Goal: Task Accomplishment & Management: Manage account settings

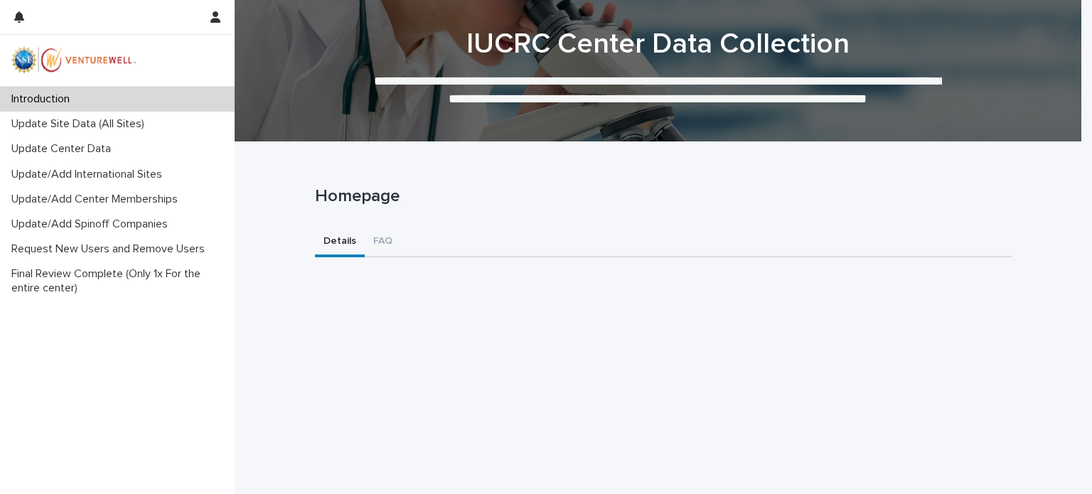
click at [344, 200] on p "Homepage" at bounding box center [660, 196] width 691 height 21
click at [397, 201] on p "Homepage" at bounding box center [660, 196] width 691 height 21
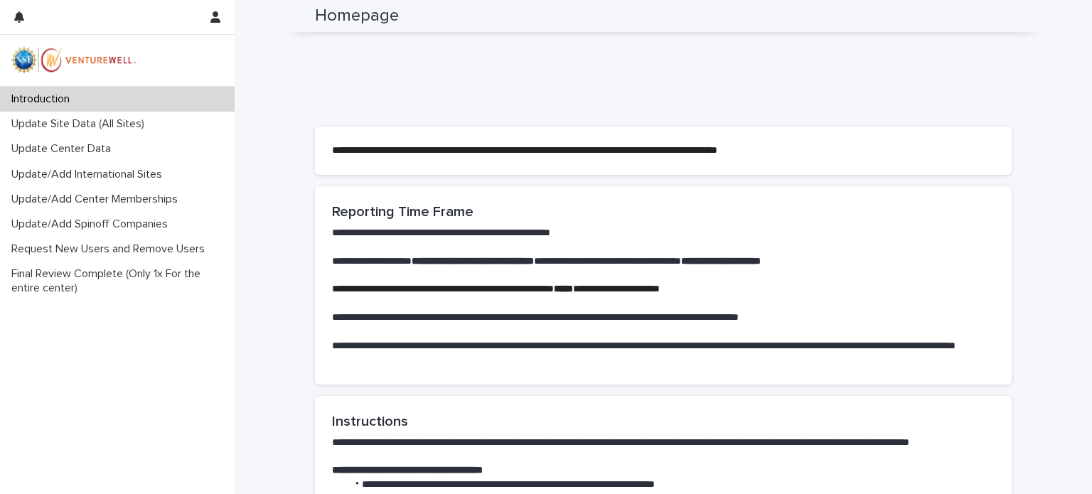
scroll to position [502, 0]
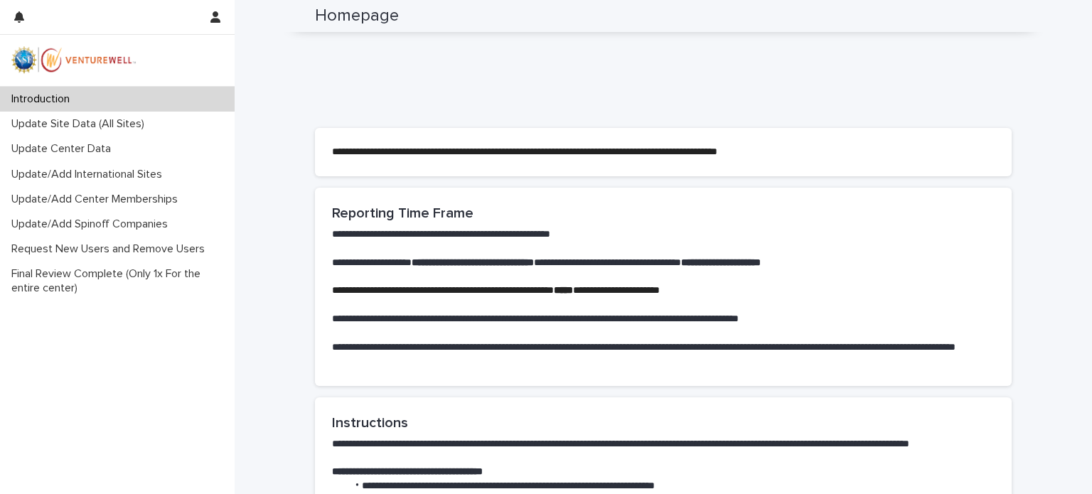
click at [573, 290] on strong "*****" at bounding box center [563, 290] width 19 height 10
click at [620, 328] on p at bounding box center [663, 333] width 662 height 14
click at [598, 326] on p at bounding box center [663, 333] width 662 height 14
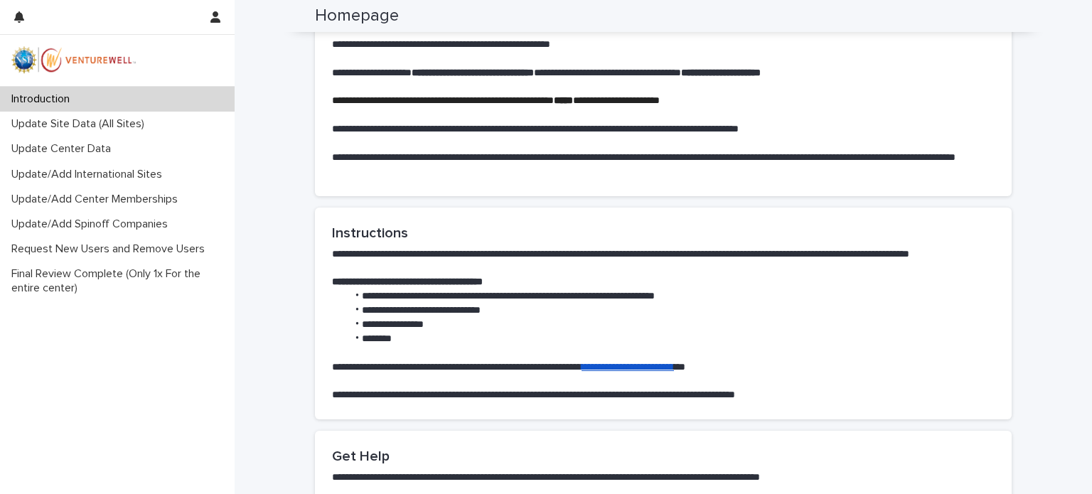
scroll to position [687, 0]
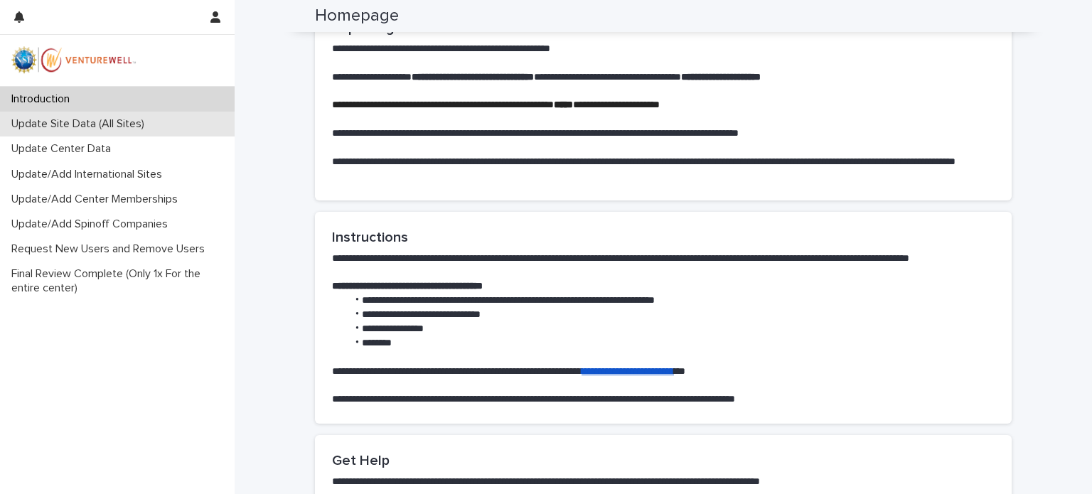
click at [79, 124] on p "Update Site Data (All Sites)" at bounding box center [81, 124] width 150 height 14
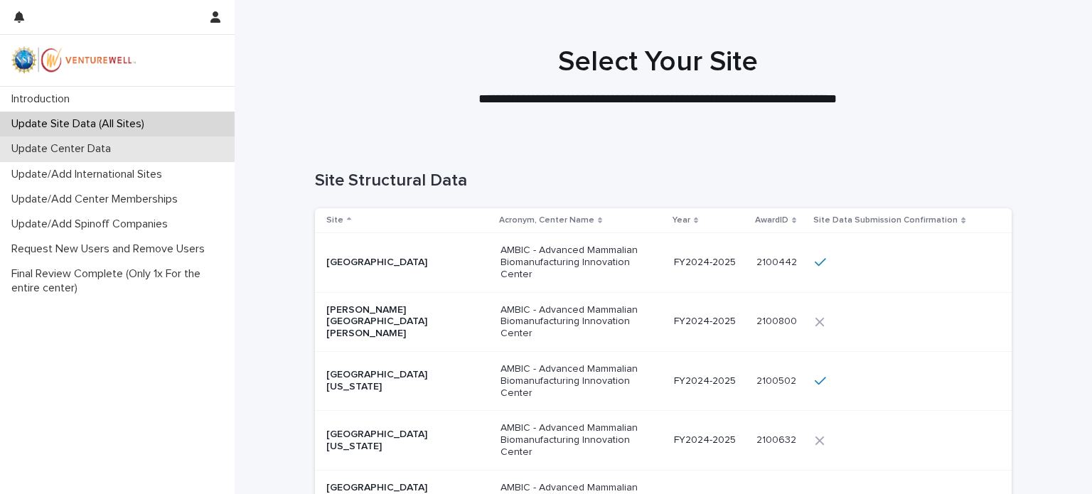
click at [93, 155] on p "Update Center Data" at bounding box center [64, 149] width 117 height 14
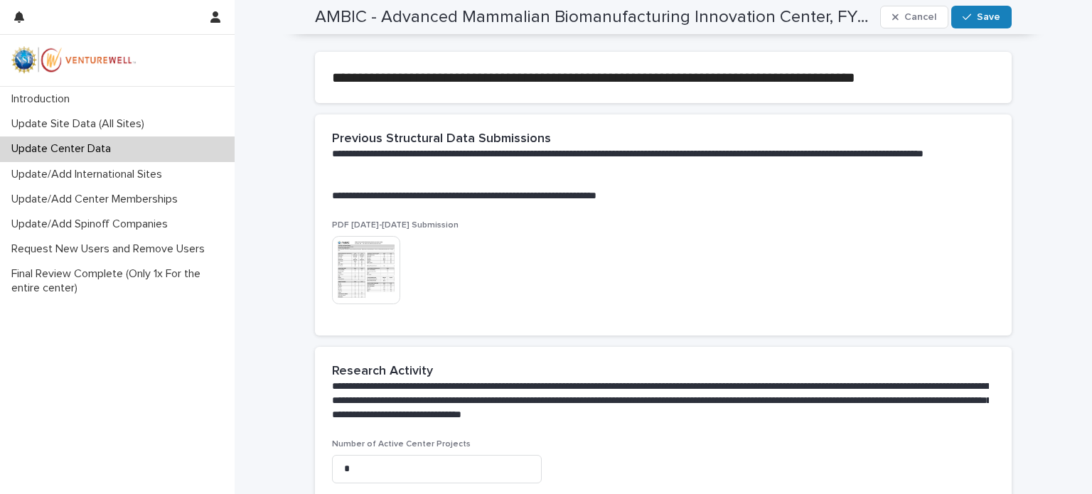
scroll to position [364, 0]
click at [364, 273] on img at bounding box center [366, 271] width 68 height 68
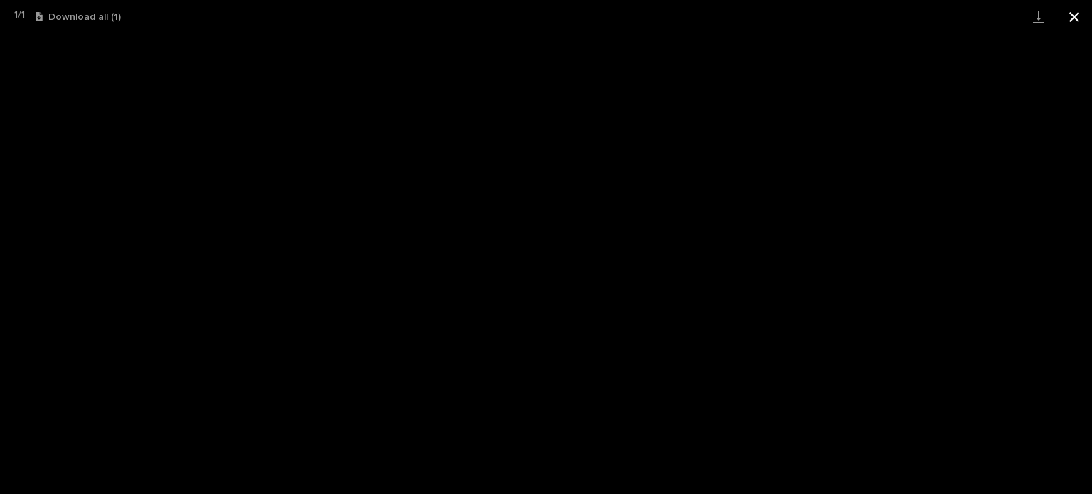
click at [1082, 18] on button "Close gallery" at bounding box center [1074, 16] width 36 height 33
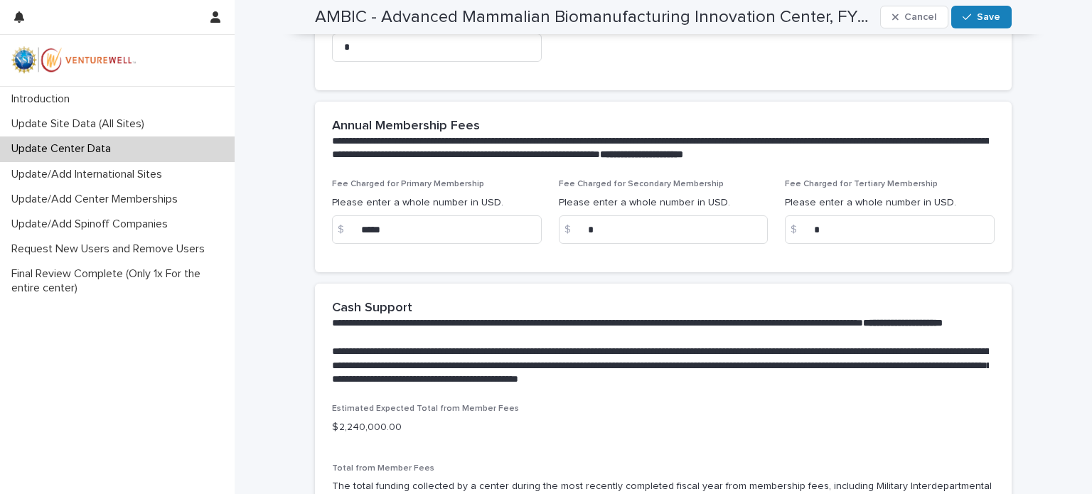
scroll to position [789, 0]
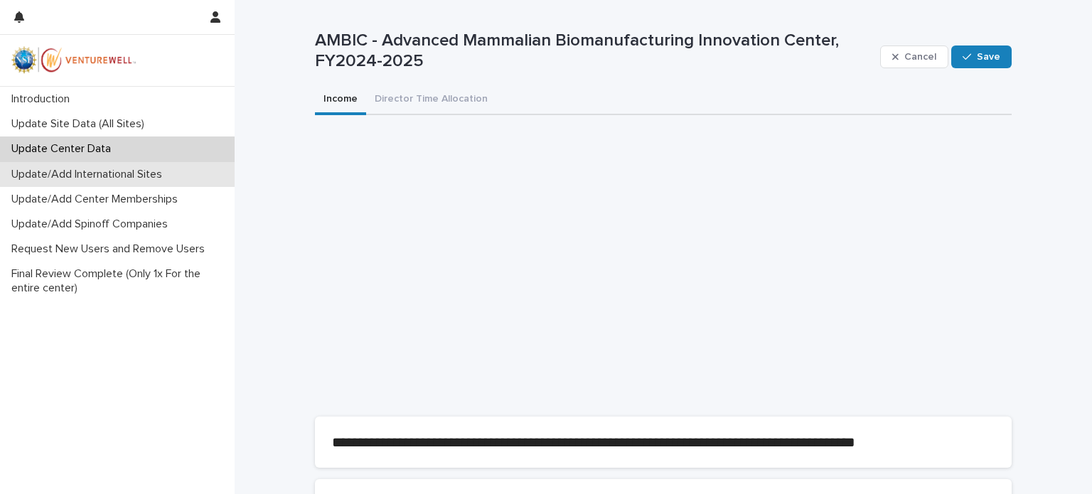
click at [148, 169] on p "Update/Add International Sites" at bounding box center [90, 175] width 168 height 14
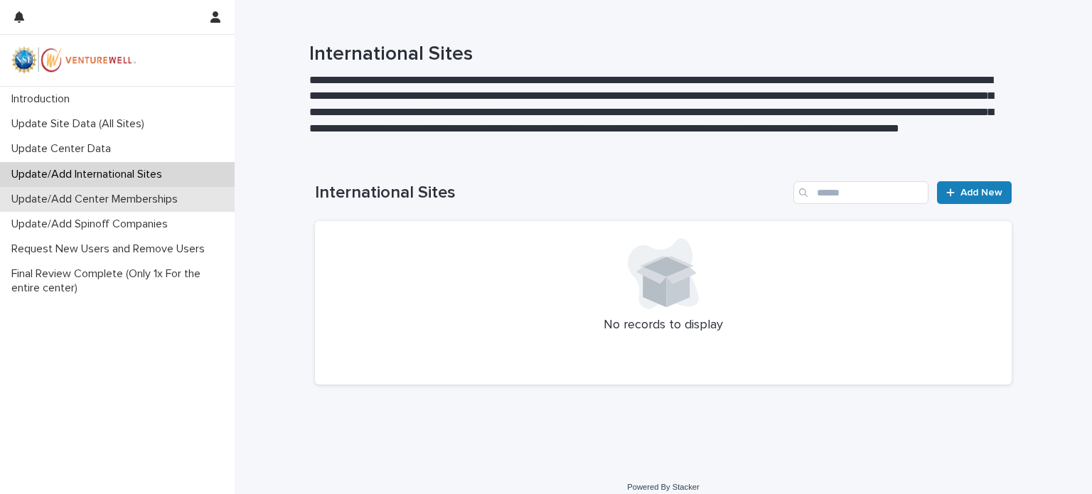
click at [169, 191] on div "Update/Add Center Memberships" at bounding box center [117, 199] width 235 height 25
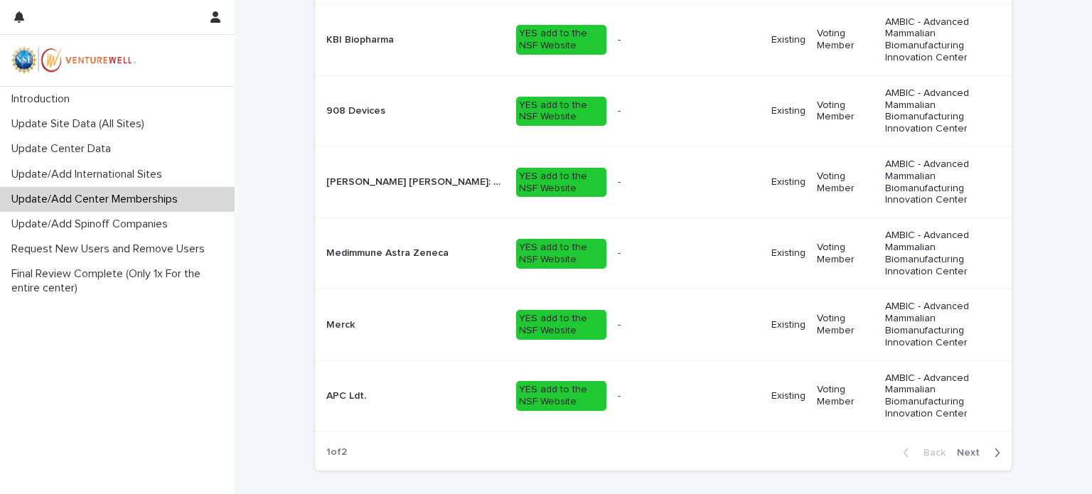
scroll to position [2200, 0]
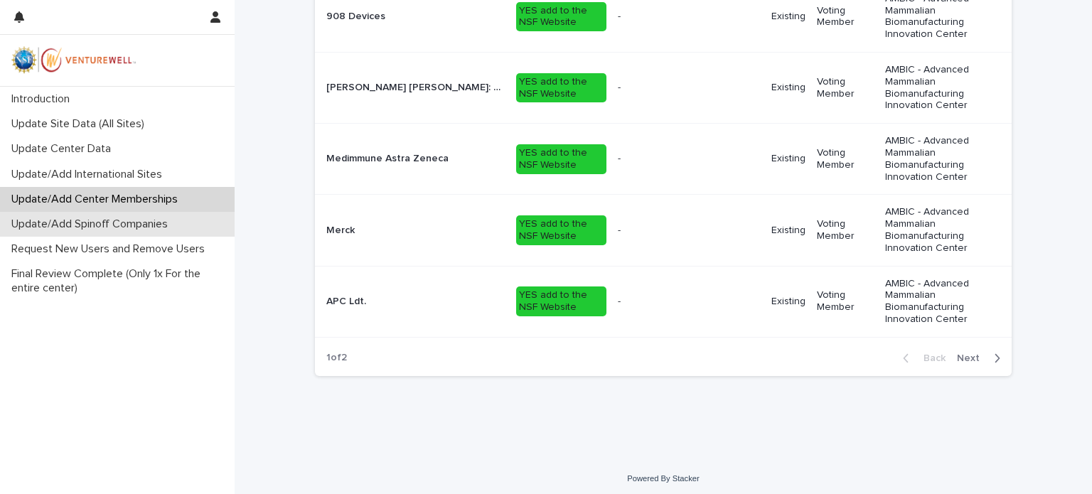
click at [179, 226] on p "Update/Add Spinoff Companies" at bounding box center [92, 224] width 173 height 14
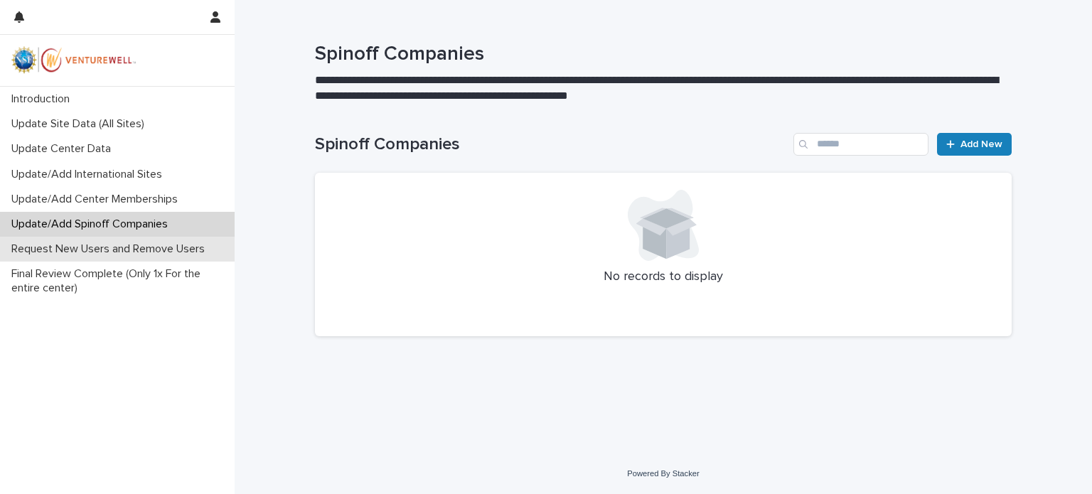
click at [176, 247] on p "Request New Users and Remove Users" at bounding box center [111, 249] width 210 height 14
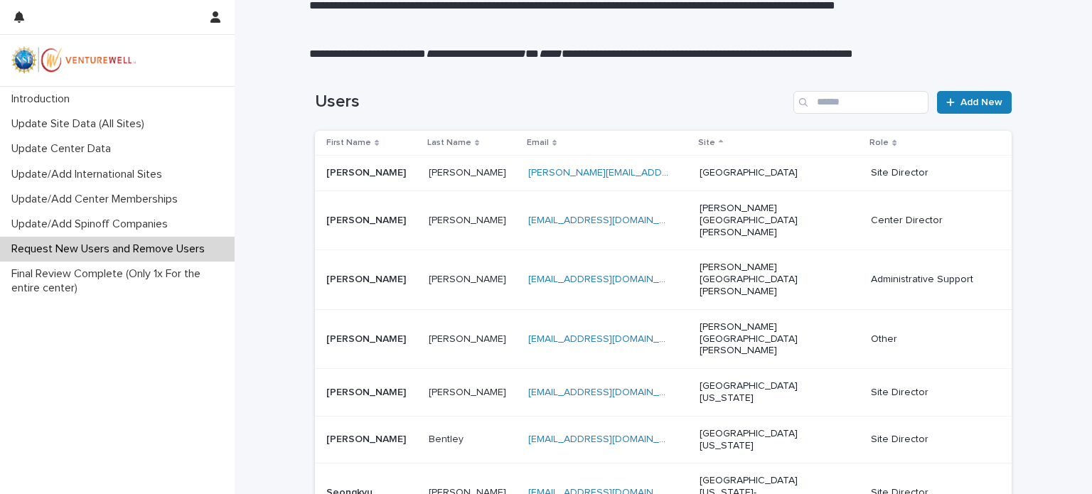
scroll to position [107, 0]
click at [111, 160] on div "Update Center Data" at bounding box center [117, 148] width 235 height 25
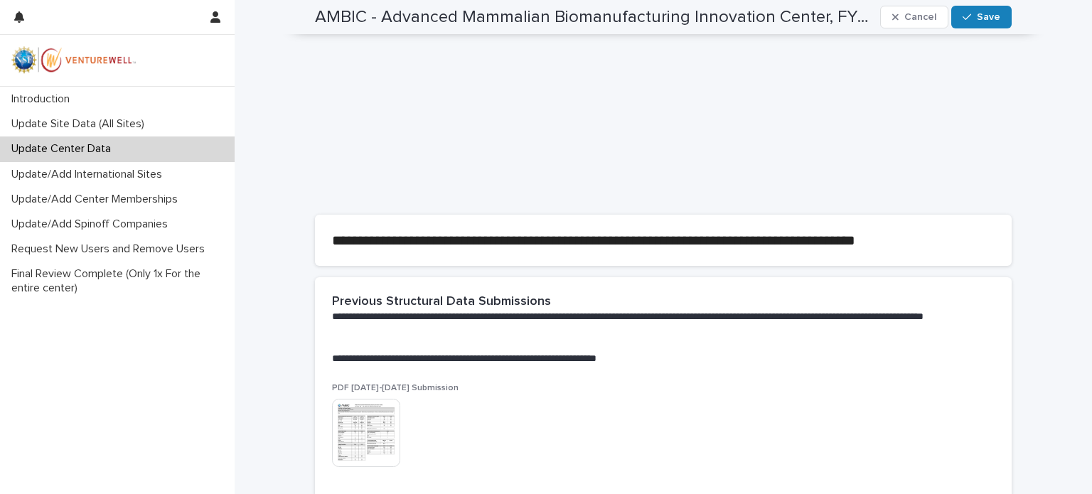
scroll to position [203, 0]
click at [358, 435] on img at bounding box center [366, 432] width 68 height 68
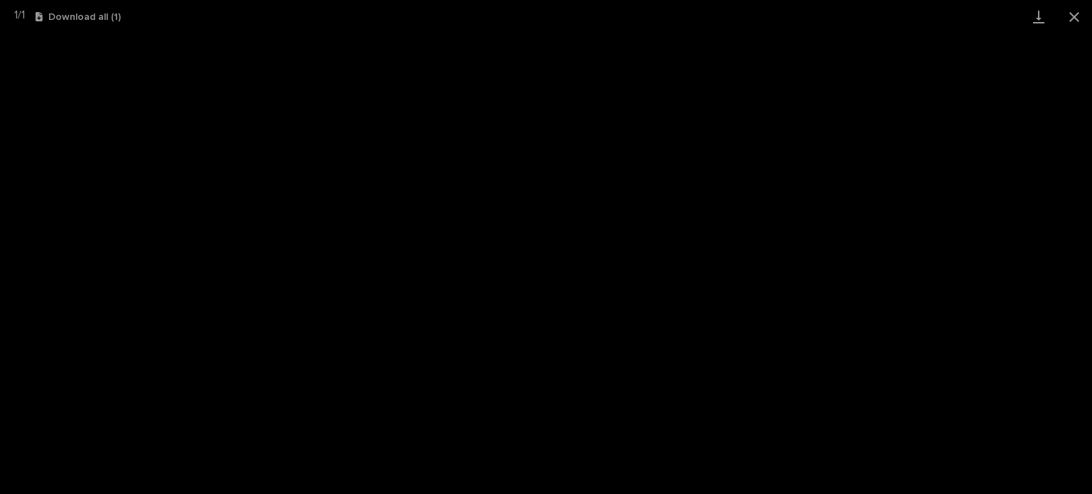
click at [63, 19] on button "Download all ( 1 )" at bounding box center [78, 17] width 85 height 10
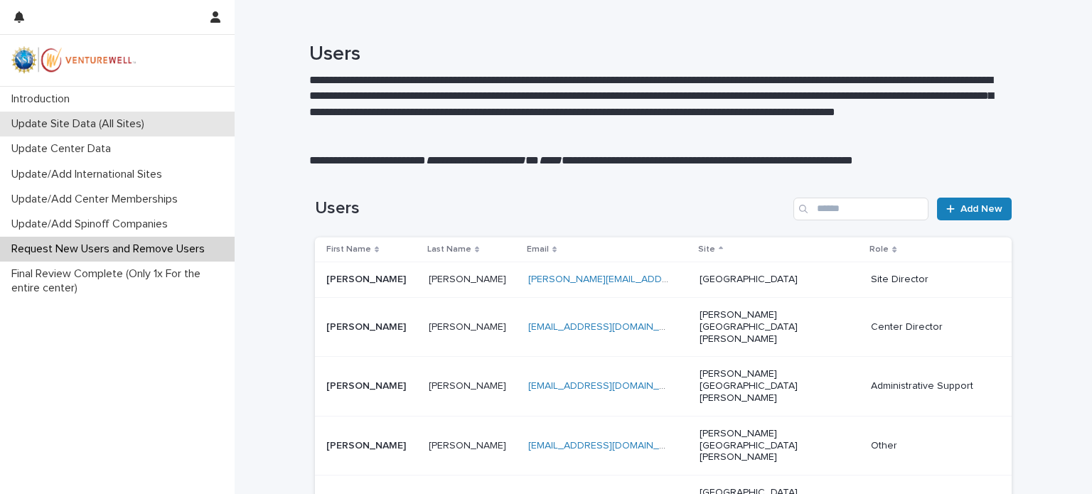
click at [102, 132] on div "Update Site Data (All Sites)" at bounding box center [117, 124] width 235 height 25
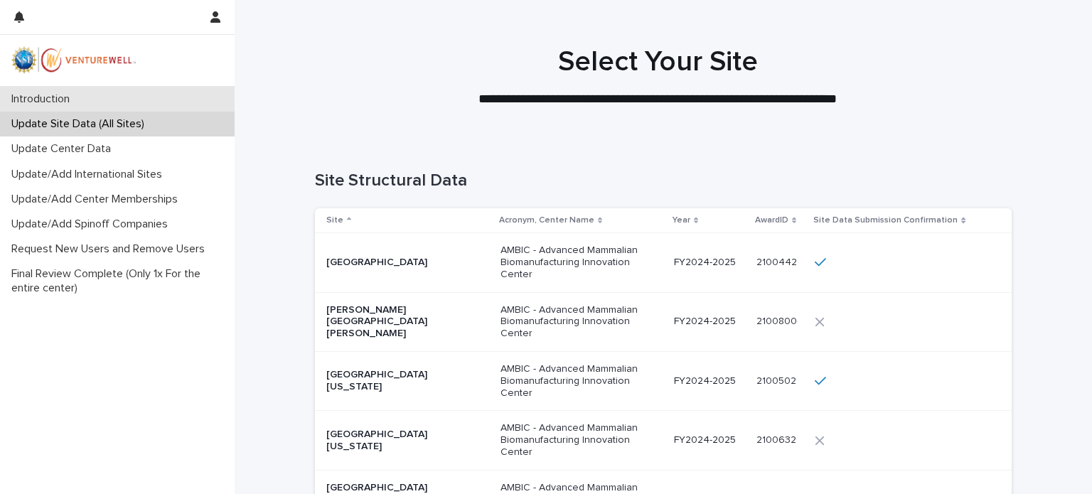
click at [139, 87] on div "Introduction" at bounding box center [117, 99] width 235 height 25
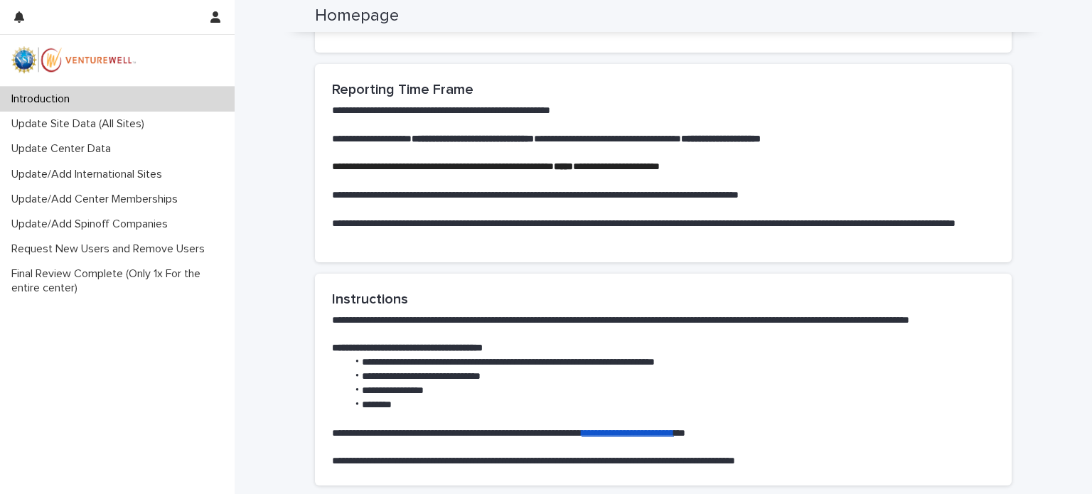
scroll to position [624, 0]
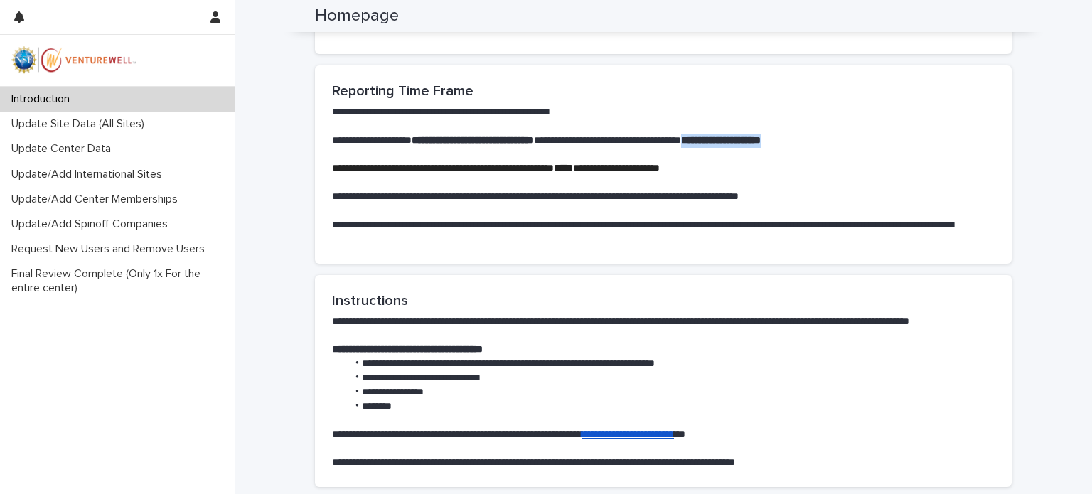
drag, startPoint x: 755, startPoint y: 139, endPoint x: 884, endPoint y: 138, distance: 129.4
click at [884, 138] on p "**********" at bounding box center [663, 141] width 662 height 14
click at [774, 151] on p at bounding box center [663, 154] width 662 height 14
drag, startPoint x: 753, startPoint y: 143, endPoint x: 864, endPoint y: 136, distance: 111.1
click at [864, 136] on p "**********" at bounding box center [663, 141] width 662 height 14
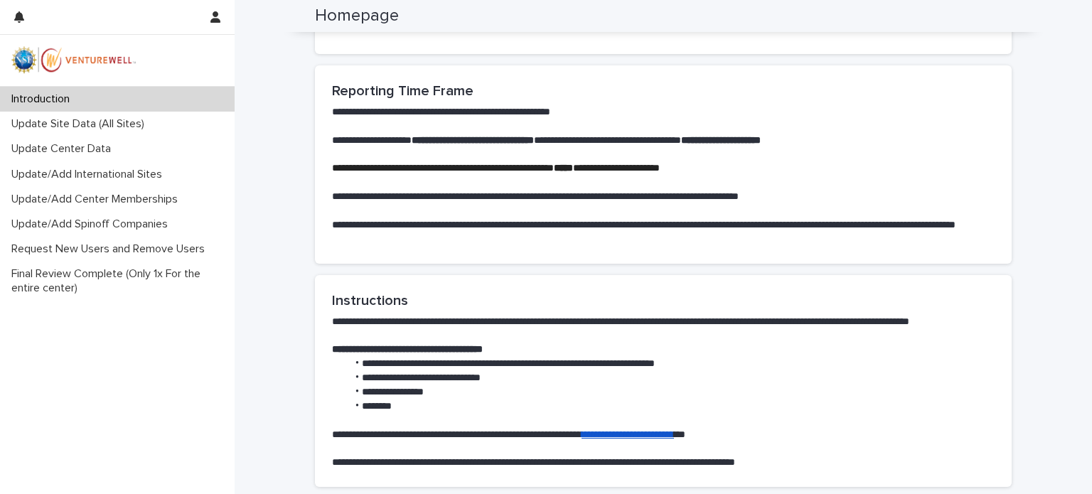
click at [803, 205] on p at bounding box center [663, 211] width 662 height 14
click at [78, 124] on p "Update Site Data (All Sites)" at bounding box center [81, 124] width 150 height 14
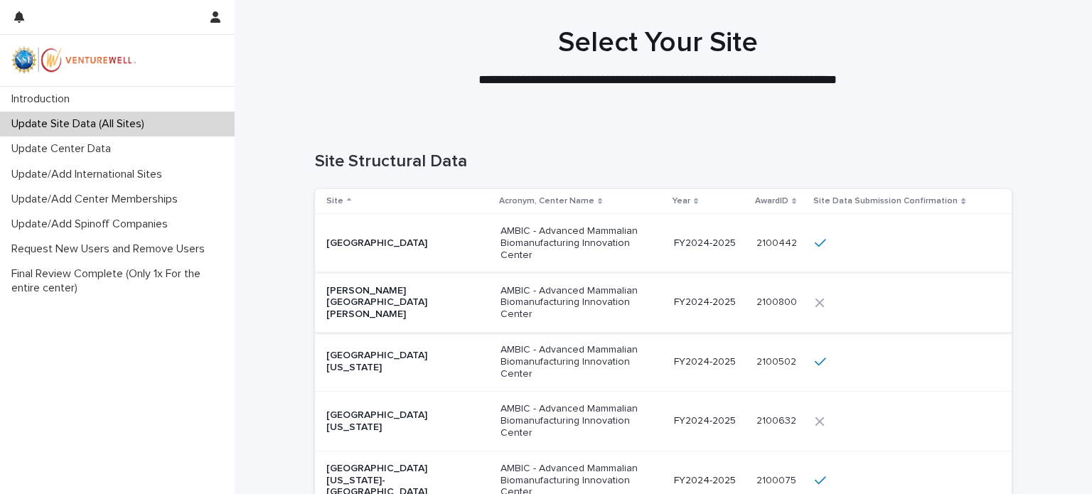
scroll to position [20, 0]
click at [412, 289] on td "[PERSON_NAME][GEOGRAPHIC_DATA][PERSON_NAME]" at bounding box center [405, 301] width 180 height 59
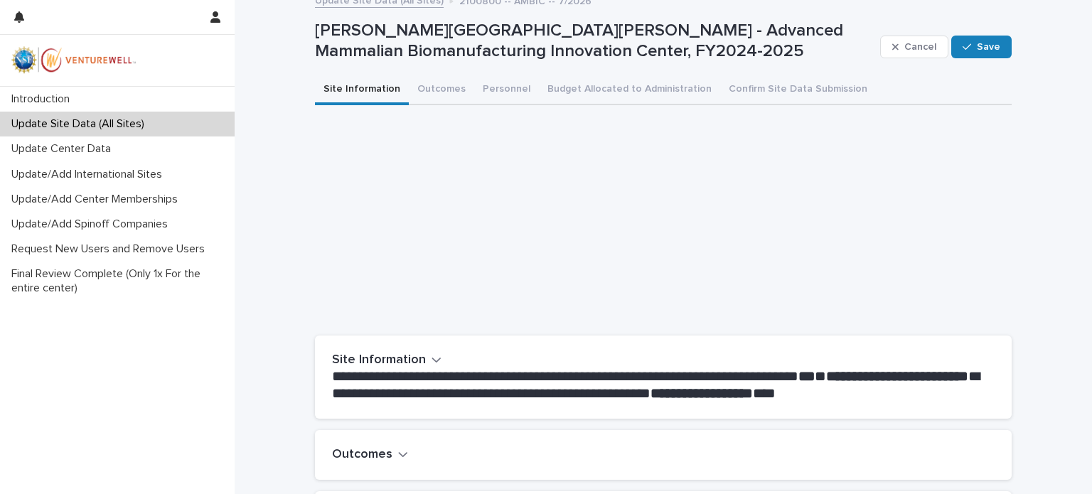
scroll to position [10, 0]
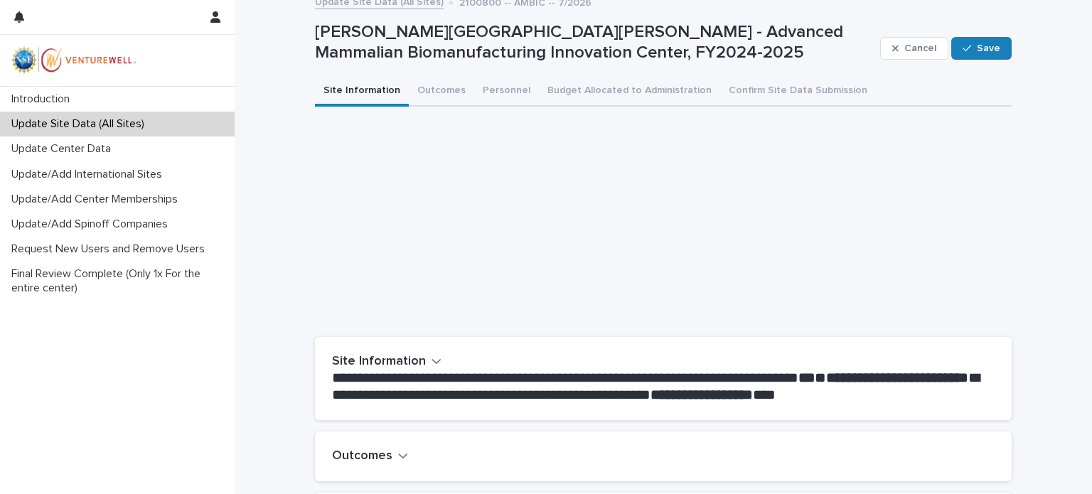
click at [421, 109] on div "**********" at bounding box center [663, 365] width 697 height 512
click at [426, 93] on button "Outcomes" at bounding box center [441, 92] width 65 height 30
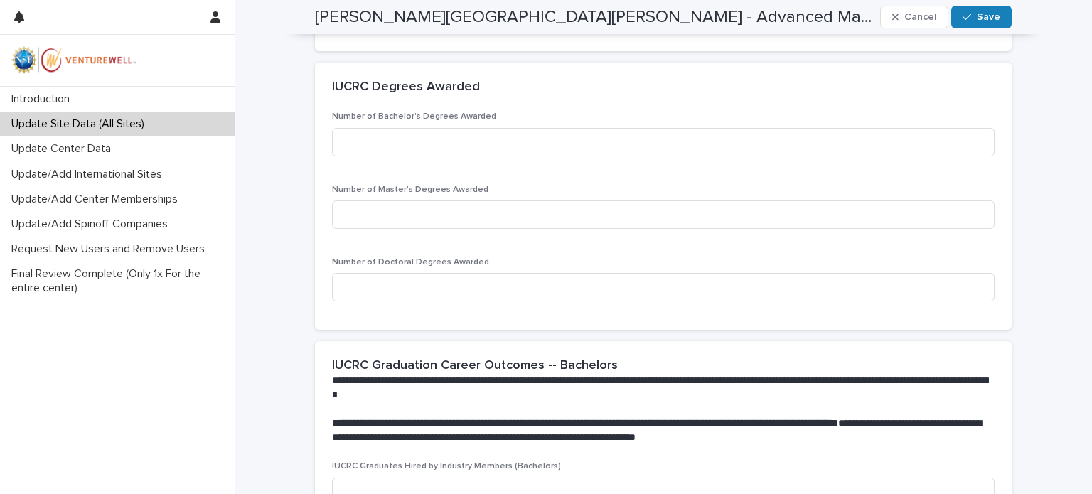
scroll to position [1117, 0]
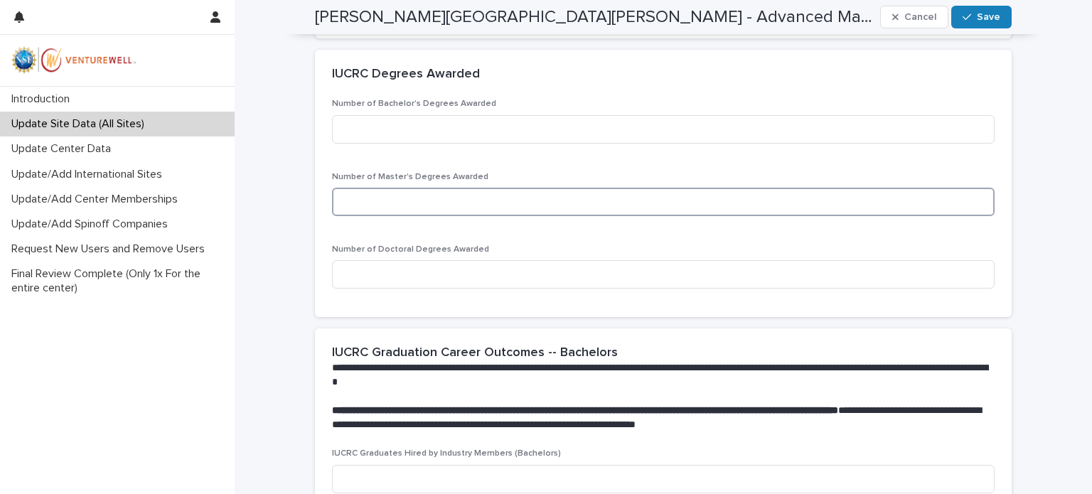
click at [419, 208] on input at bounding box center [663, 202] width 662 height 28
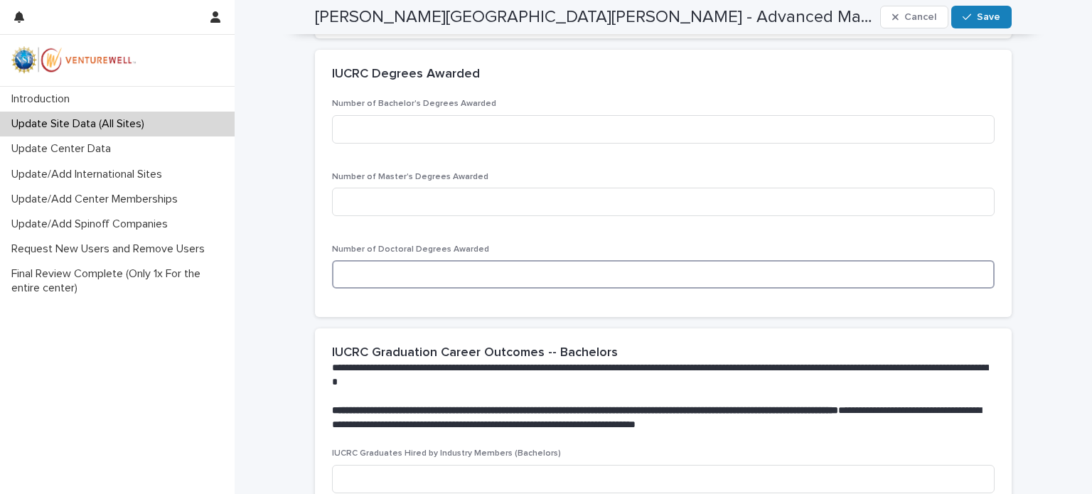
click at [414, 276] on input at bounding box center [663, 274] width 662 height 28
type input "*"
click at [436, 231] on div "Number of Bachelor's Degrees Awarded Number of Master's Degrees Awarded Number …" at bounding box center [663, 199] width 662 height 201
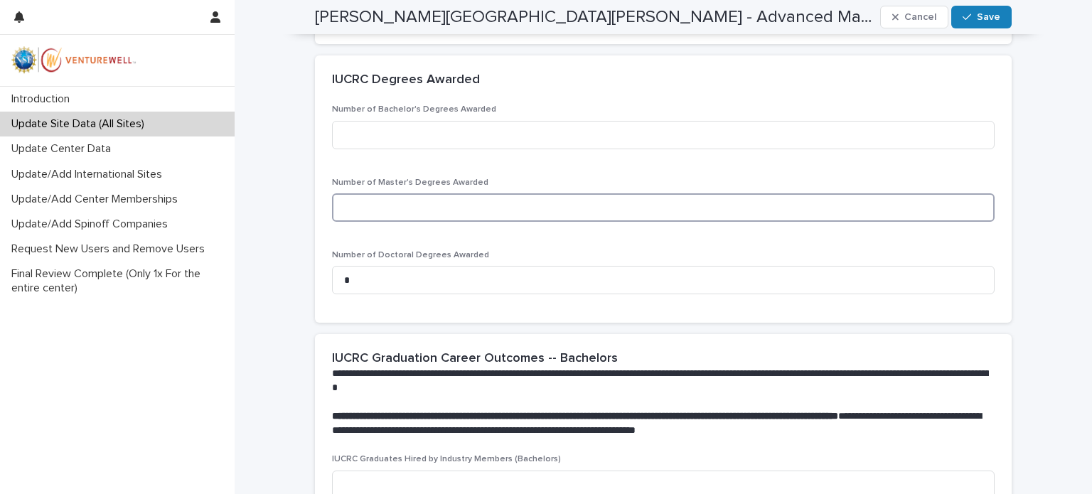
click at [439, 204] on input at bounding box center [663, 207] width 662 height 28
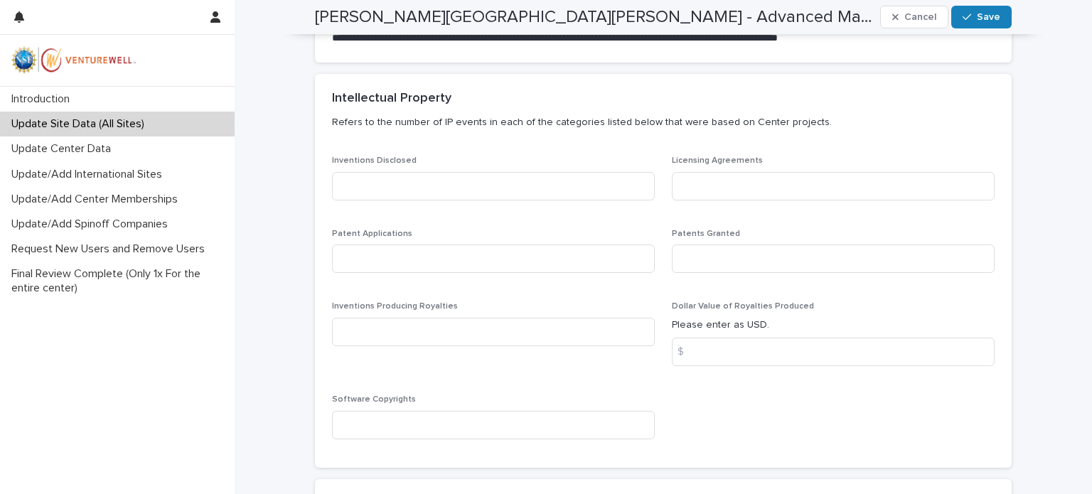
scroll to position [0, 0]
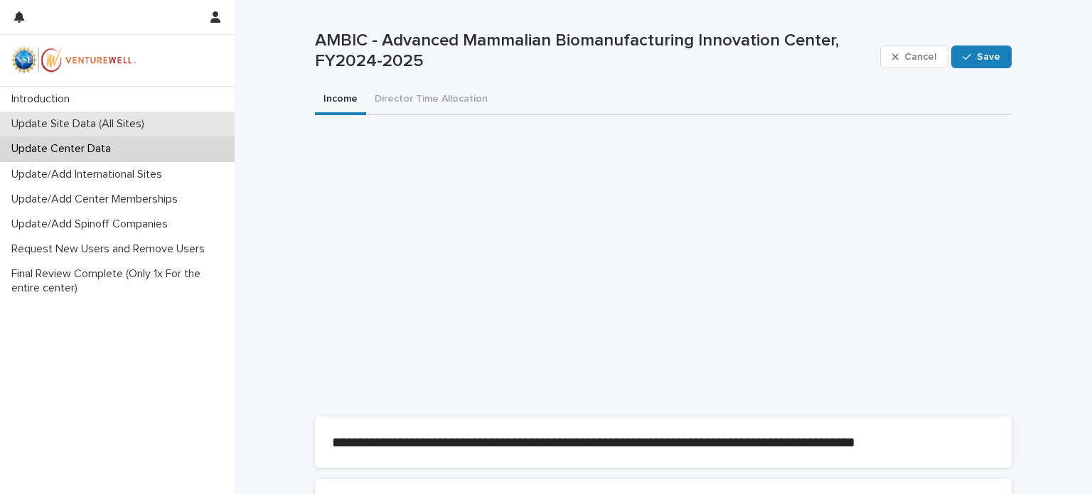
click at [74, 120] on p "Update Site Data (All Sites)" at bounding box center [81, 124] width 150 height 14
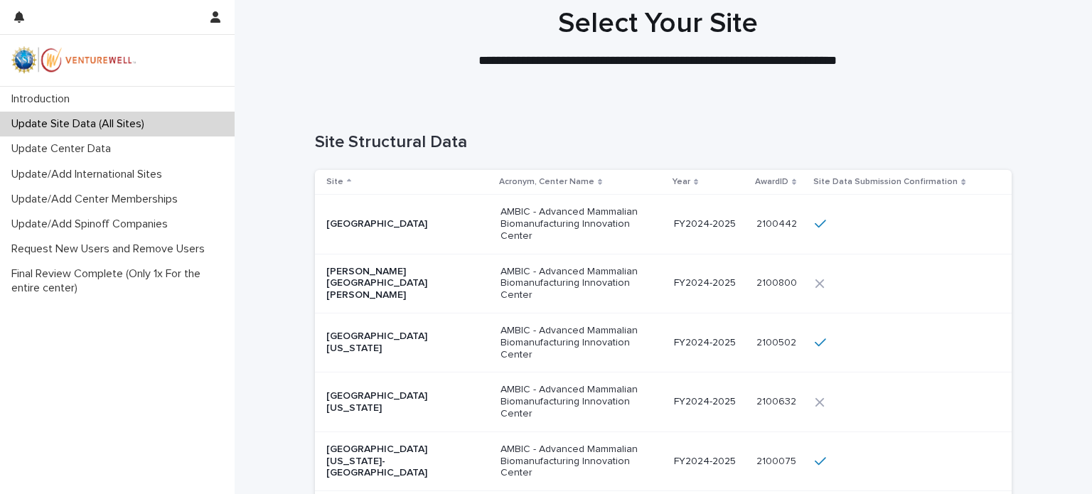
scroll to position [22, 0]
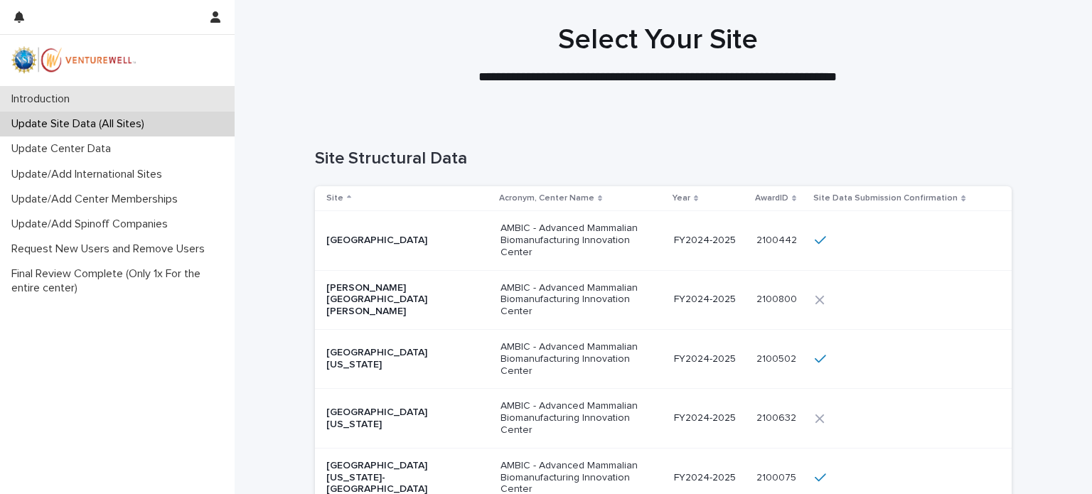
click at [59, 96] on p "Introduction" at bounding box center [43, 99] width 75 height 14
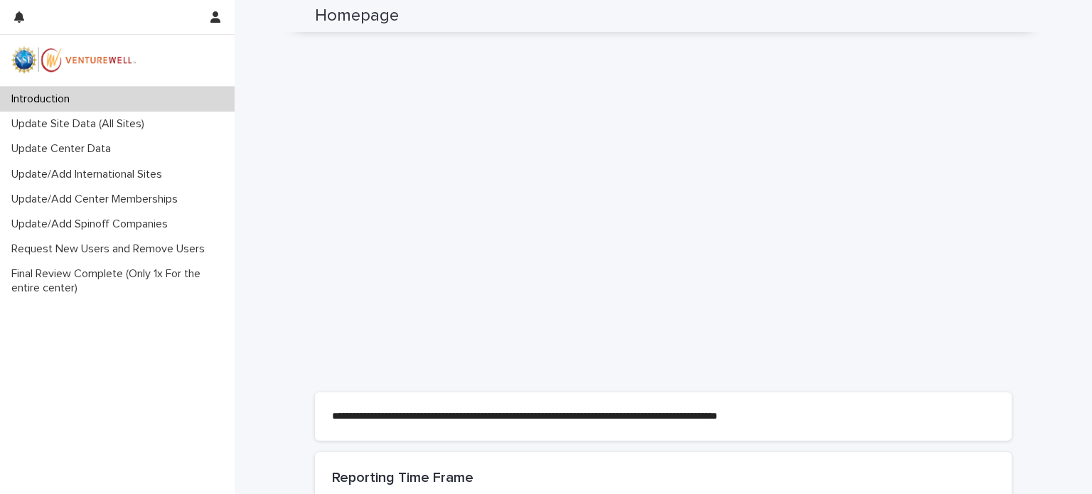
scroll to position [293, 0]
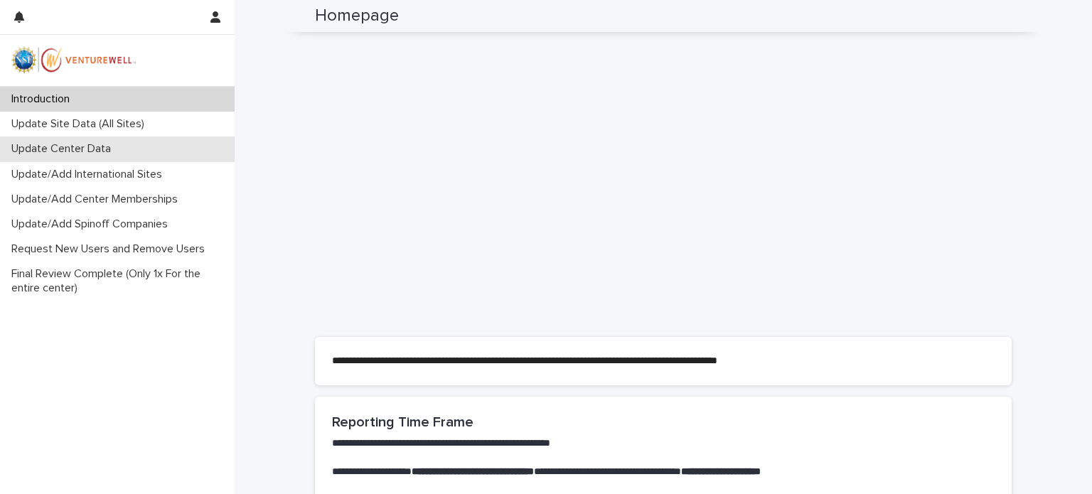
click at [98, 147] on p "Update Center Data" at bounding box center [64, 149] width 117 height 14
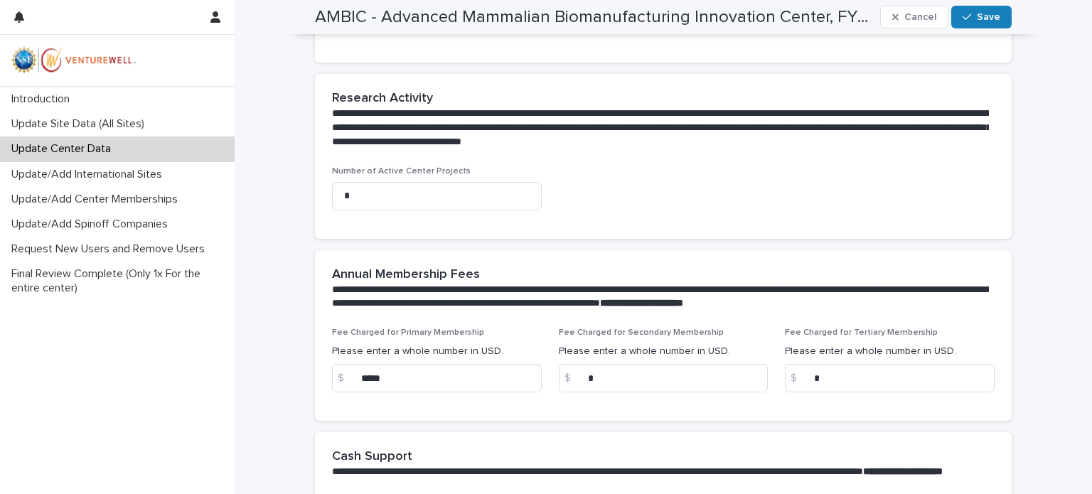
scroll to position [638, 0]
click at [70, 126] on p "Update Site Data (All Sites)" at bounding box center [81, 124] width 150 height 14
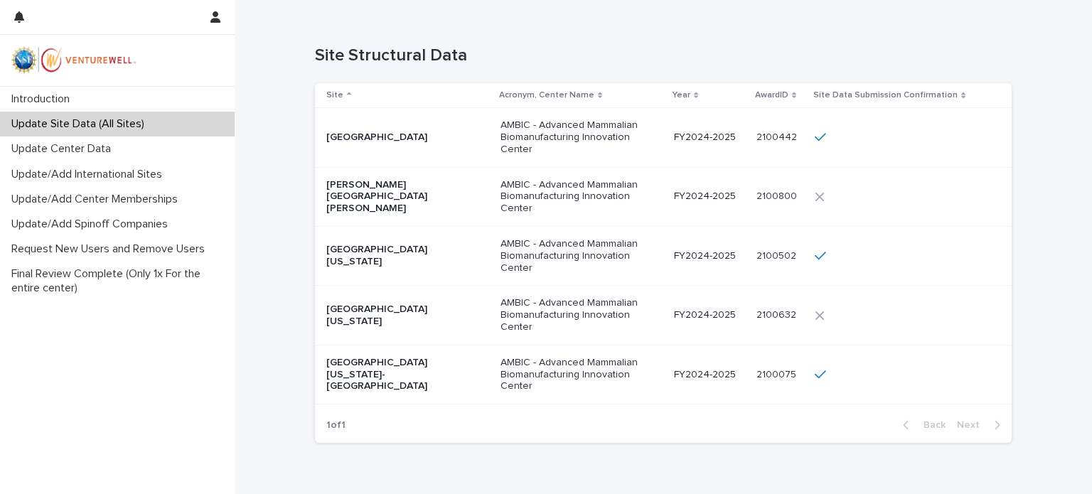
scroll to position [138, 0]
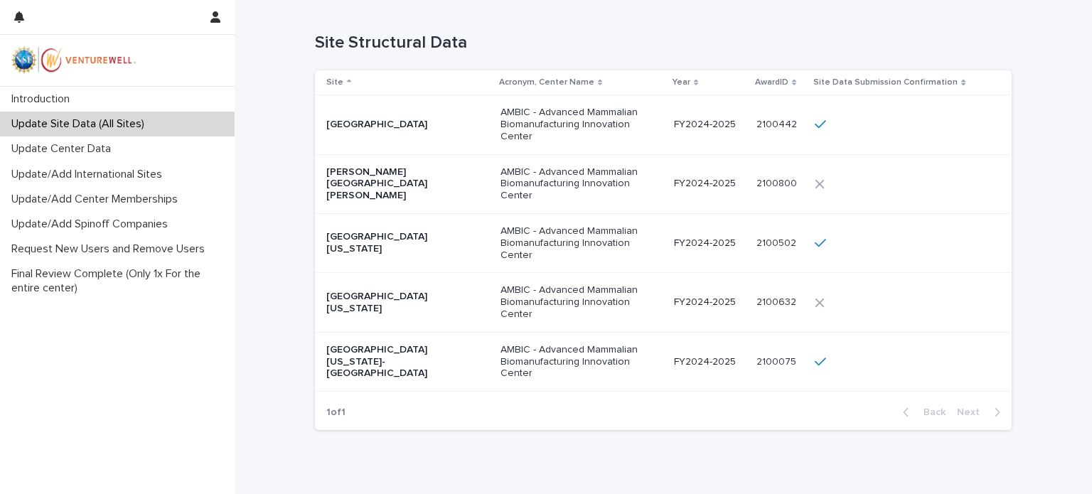
click at [379, 188] on p "[PERSON_NAME][GEOGRAPHIC_DATA][PERSON_NAME]" at bounding box center [397, 184] width 142 height 36
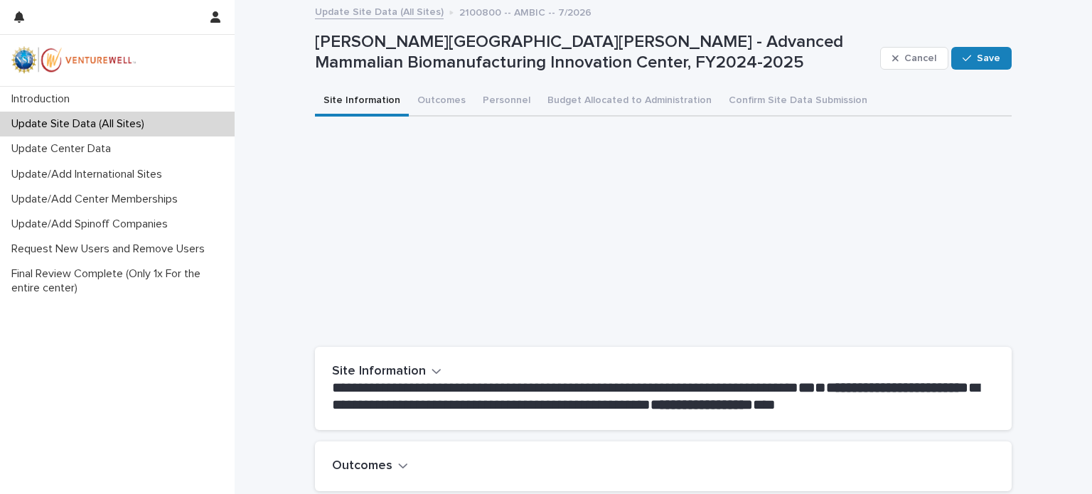
scroll to position [249, 0]
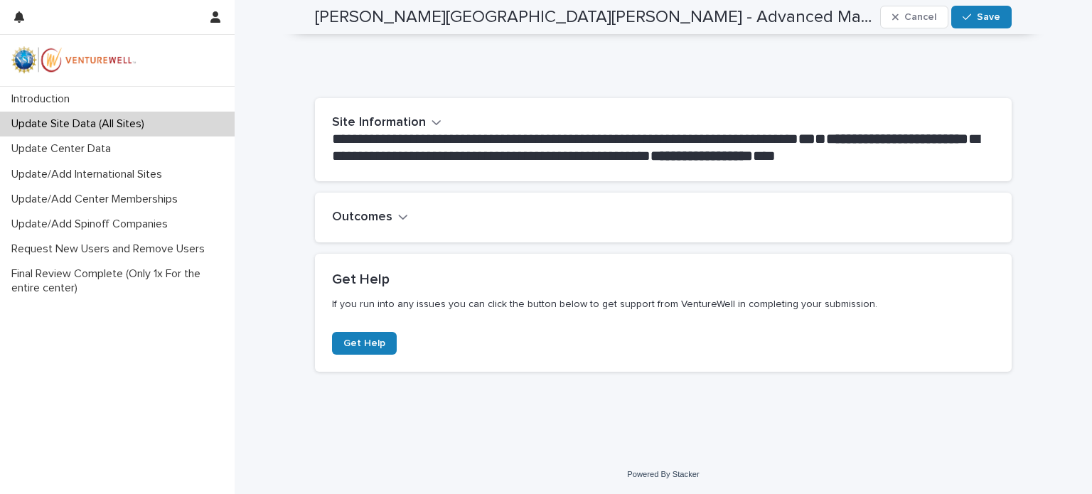
click at [365, 218] on h2 "Outcomes" at bounding box center [362, 218] width 60 height 16
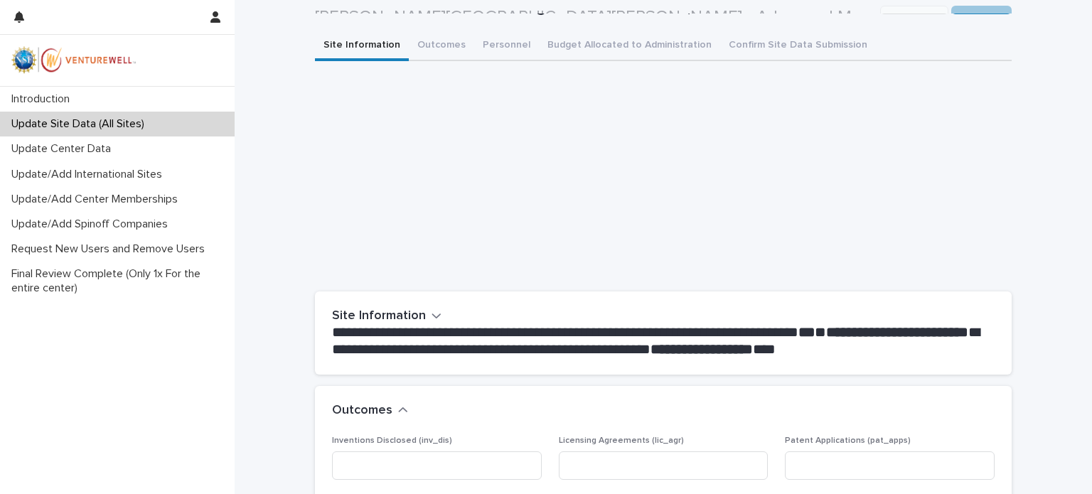
scroll to position [54, 0]
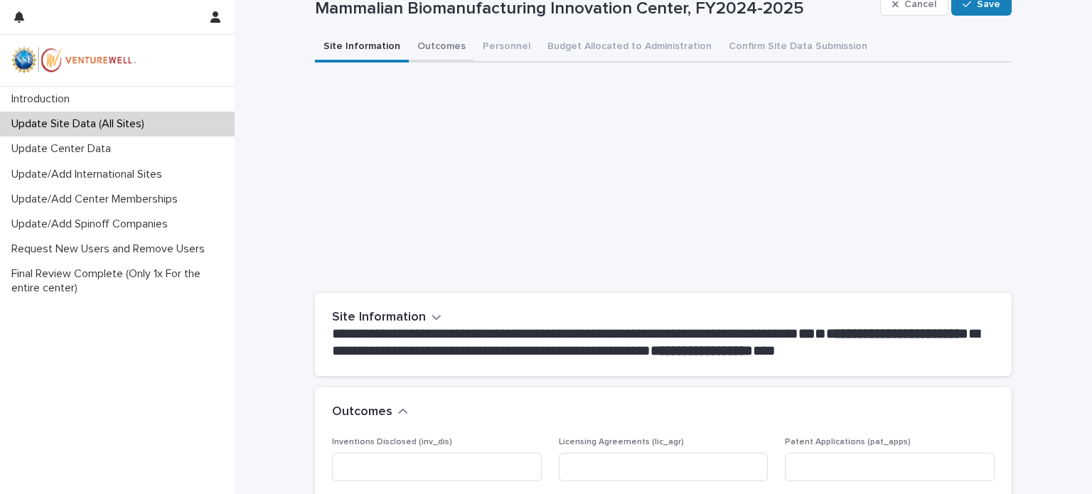
click at [444, 41] on div "**********" at bounding box center [663, 378] width 697 height 691
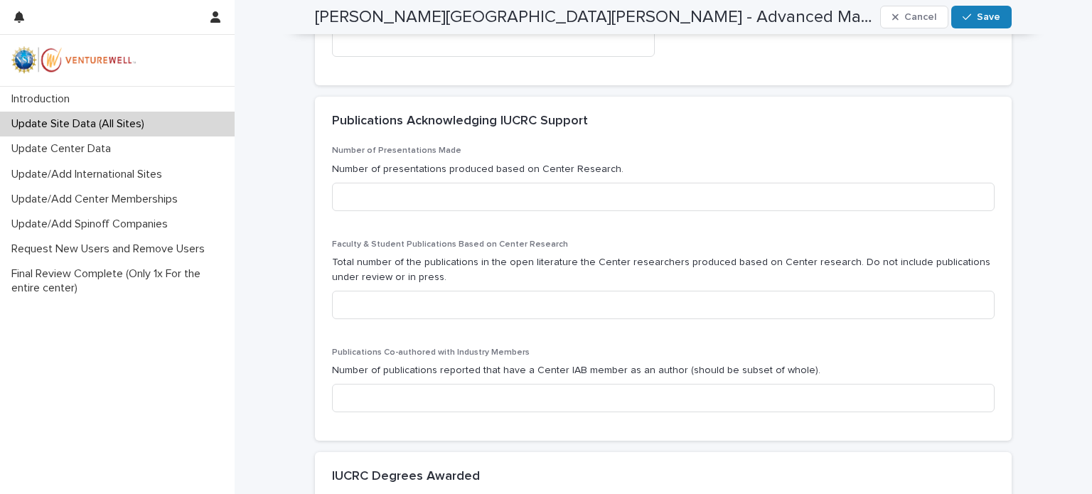
scroll to position [716, 0]
click at [428, 196] on input at bounding box center [663, 196] width 662 height 28
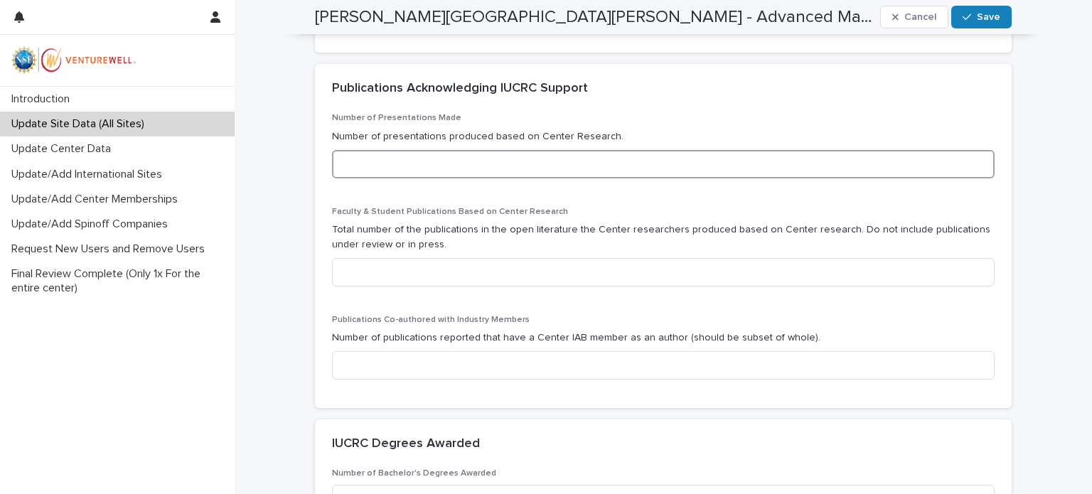
scroll to position [749, 0]
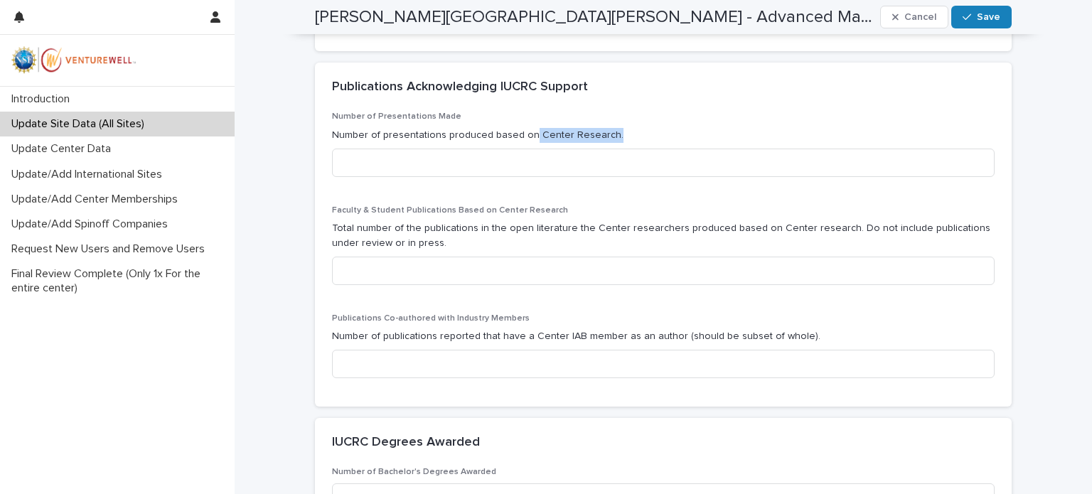
drag, startPoint x: 523, startPoint y: 135, endPoint x: 645, endPoint y: 136, distance: 122.3
click at [645, 136] on p "Number of presentations produced based on Center Research." at bounding box center [663, 135] width 662 height 15
click at [623, 166] on input at bounding box center [663, 163] width 662 height 28
drag, startPoint x: 523, startPoint y: 134, endPoint x: 581, endPoint y: 138, distance: 58.4
click at [581, 138] on p "Number of presentations produced based on Center Research." at bounding box center [663, 135] width 662 height 15
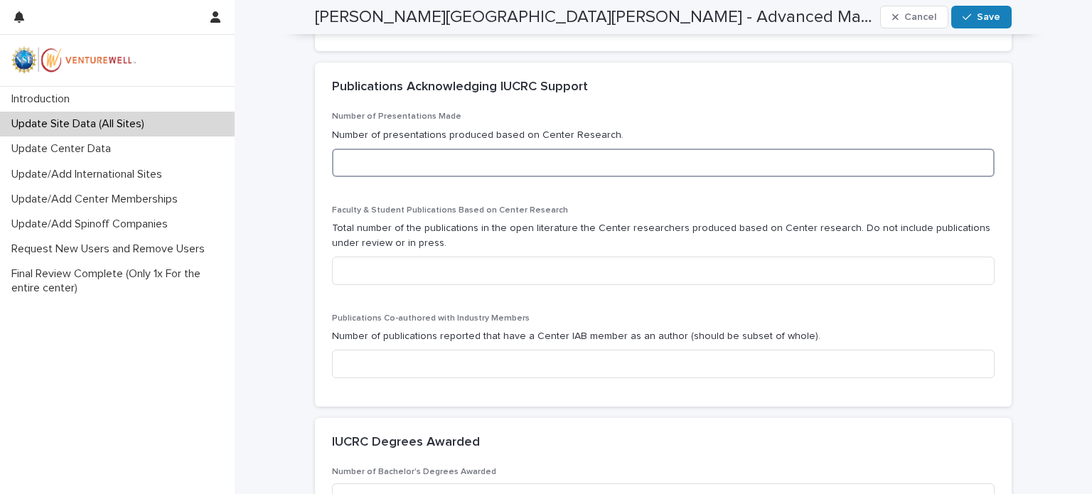
click at [553, 154] on input at bounding box center [663, 163] width 662 height 28
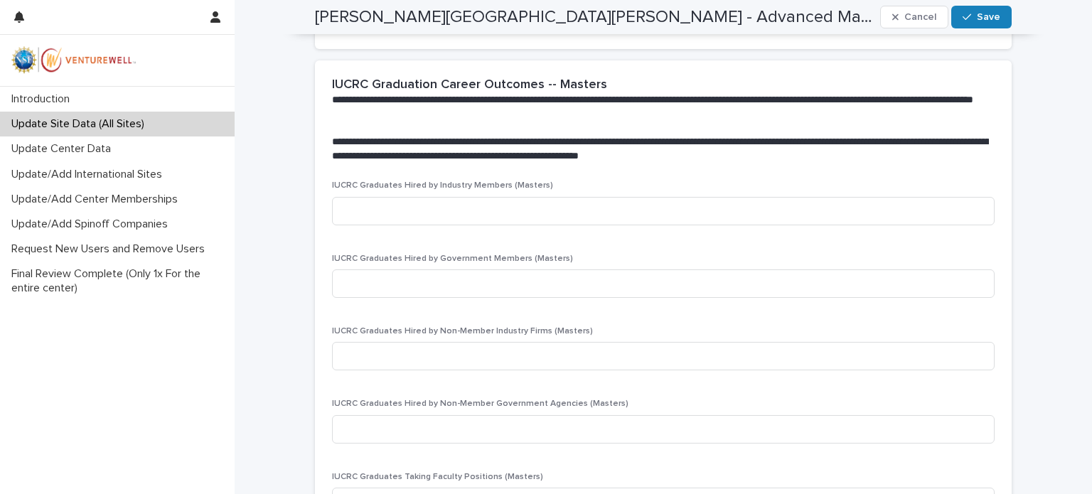
scroll to position [1881, 0]
click at [509, 215] on input at bounding box center [663, 210] width 662 height 28
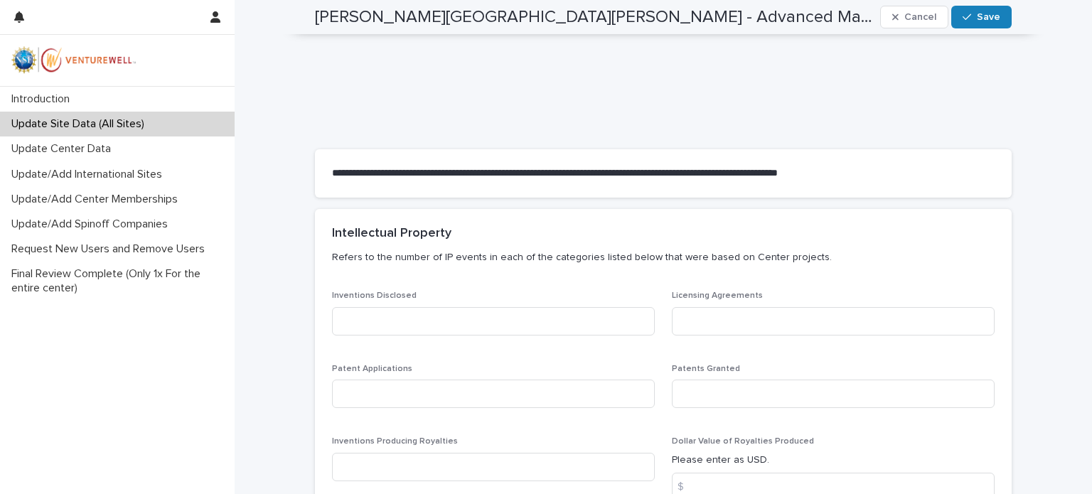
scroll to position [0, 0]
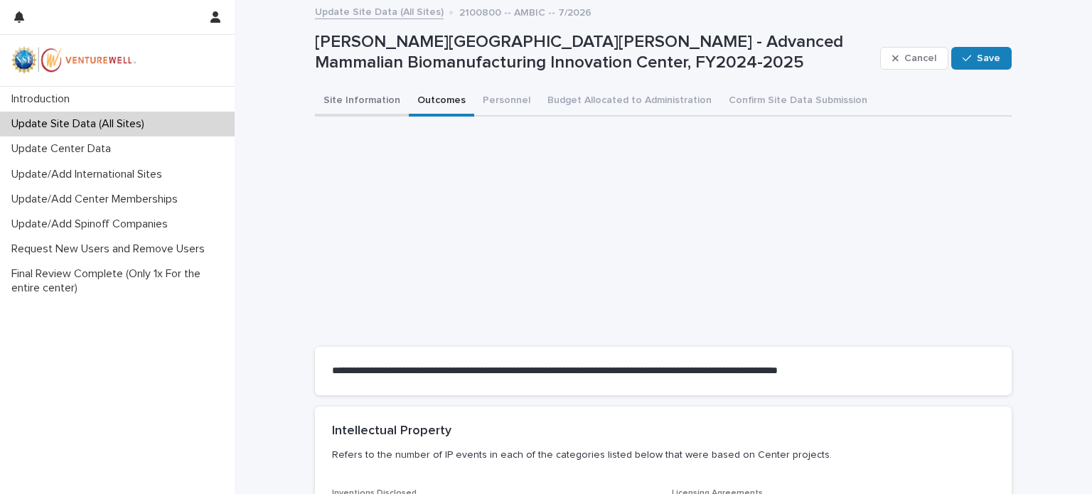
click at [348, 95] on button "Site Information" at bounding box center [362, 102] width 94 height 30
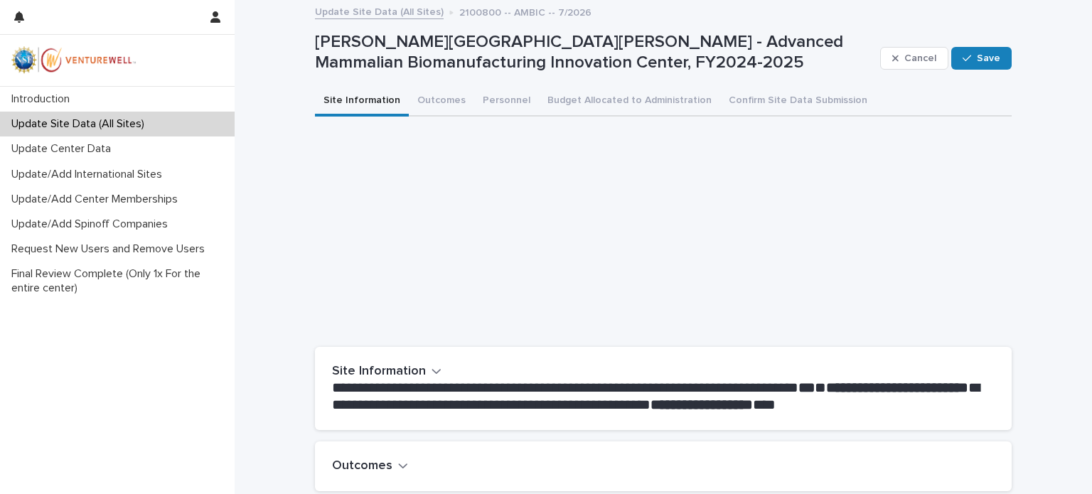
click at [103, 127] on p "Update Site Data (All Sites)" at bounding box center [81, 124] width 150 height 14
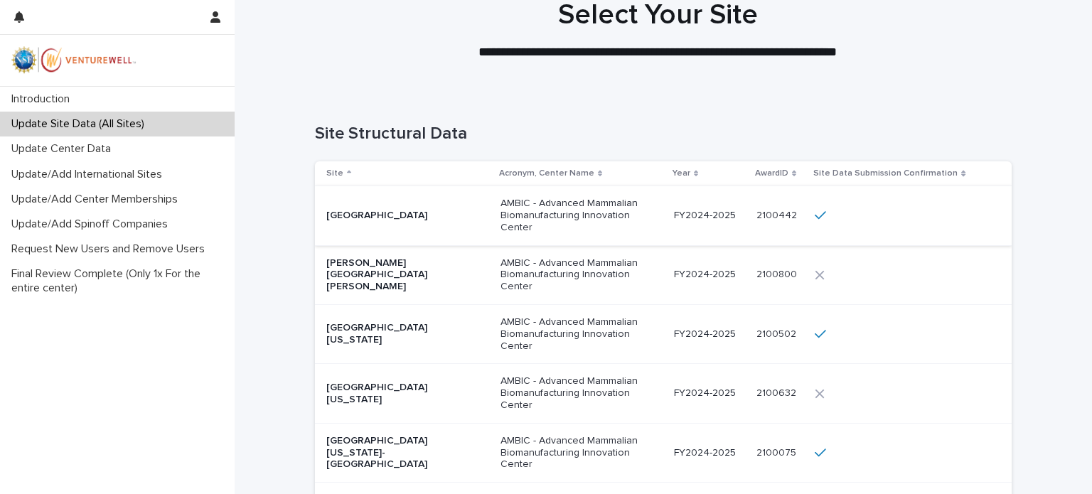
scroll to position [29, 0]
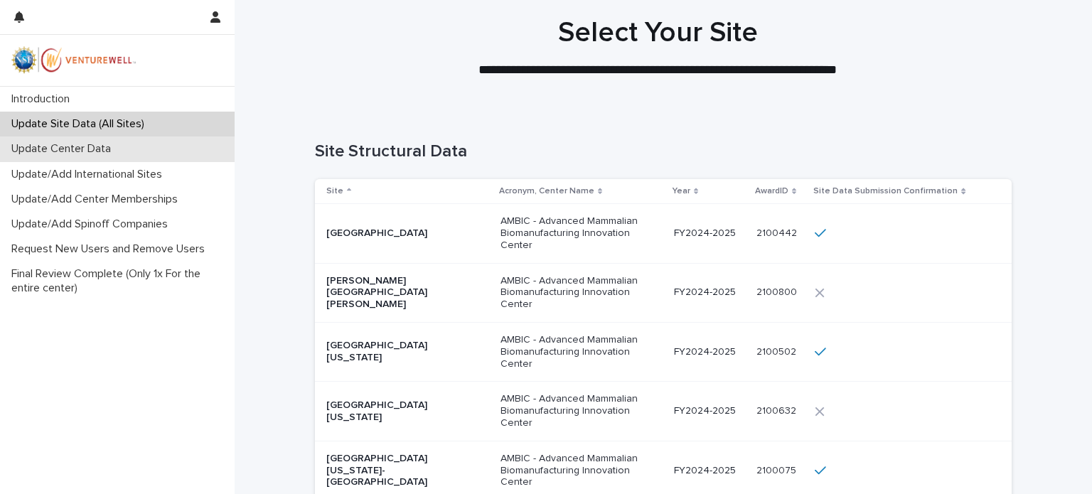
click at [167, 152] on div "Update Center Data" at bounding box center [117, 148] width 235 height 25
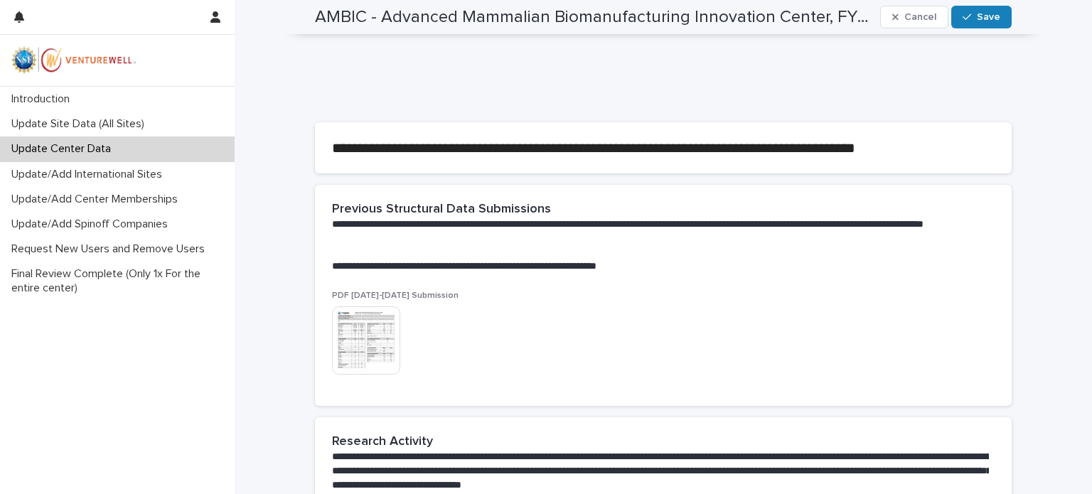
scroll to position [293, 0]
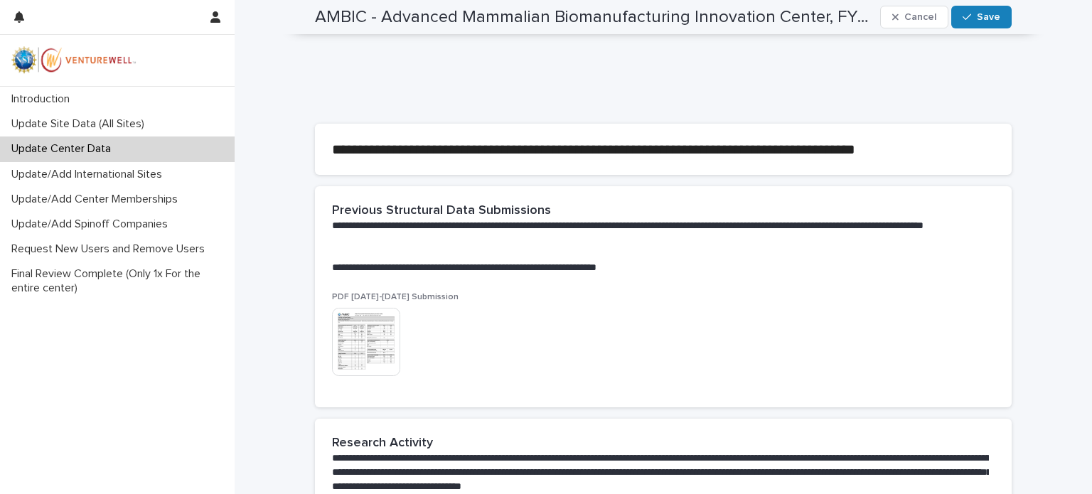
click at [370, 328] on img at bounding box center [366, 342] width 68 height 68
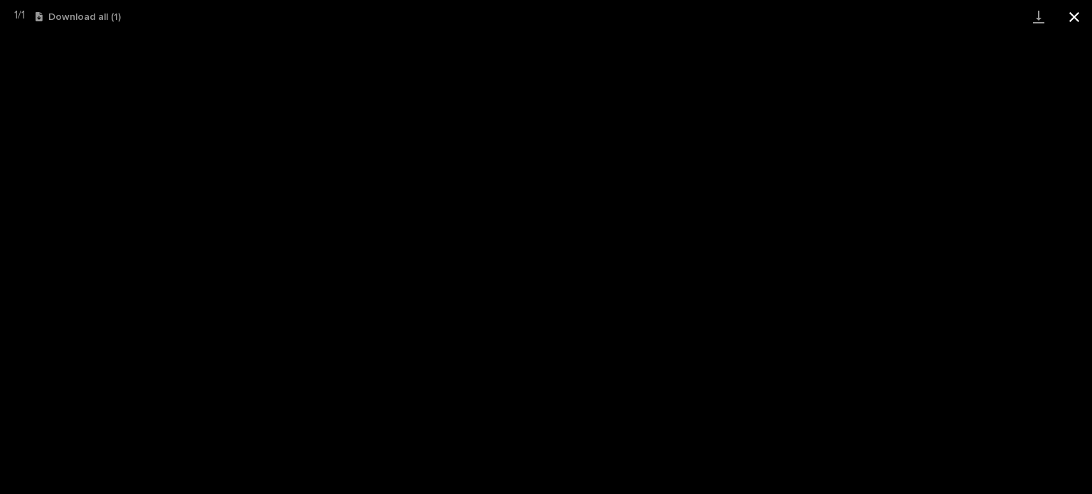
click at [1072, 21] on button "Close gallery" at bounding box center [1074, 16] width 36 height 33
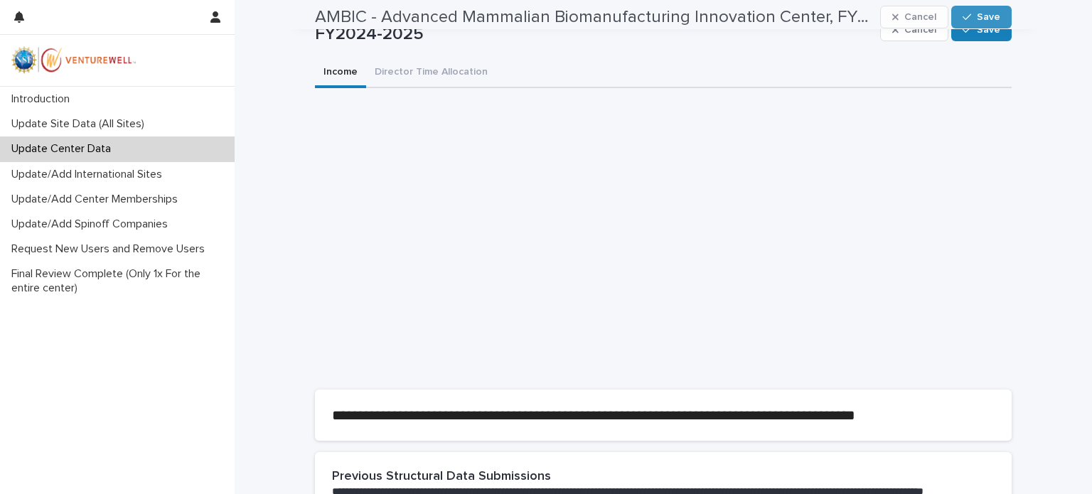
scroll to position [0, 0]
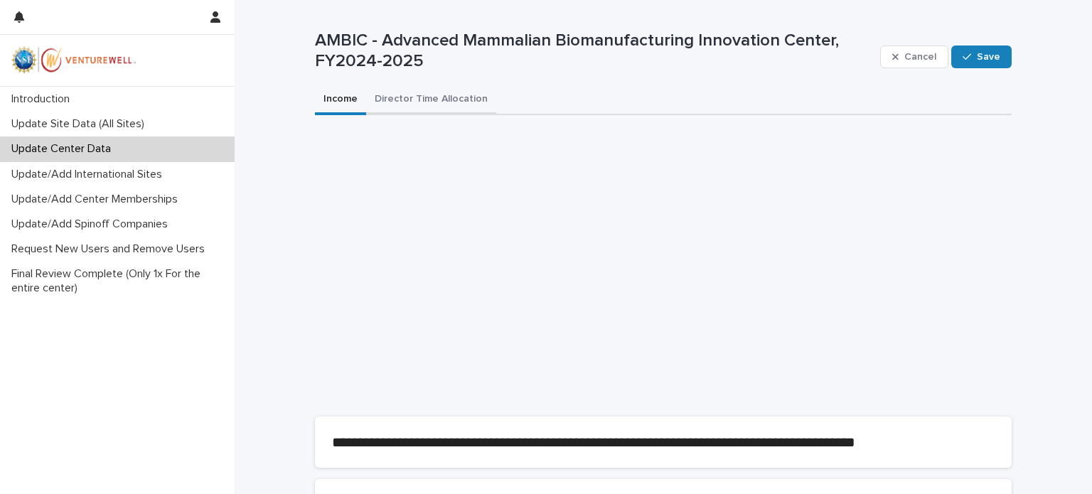
click at [428, 95] on button "Director Time Allocation" at bounding box center [431, 100] width 130 height 30
